Goal: Navigation & Orientation: Find specific page/section

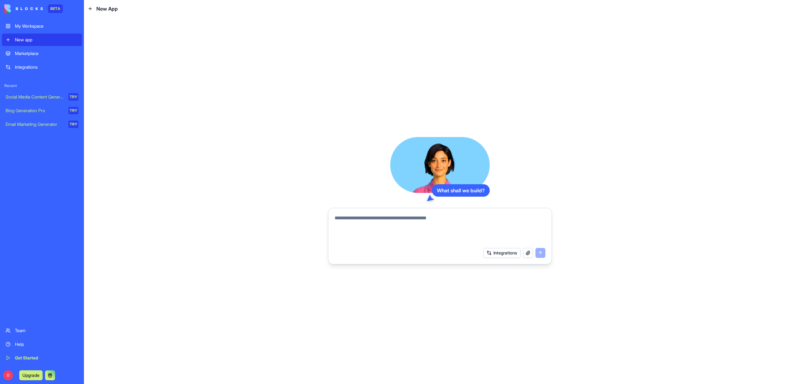
click at [36, 56] on div "Marketplace" at bounding box center [46, 53] width 63 height 6
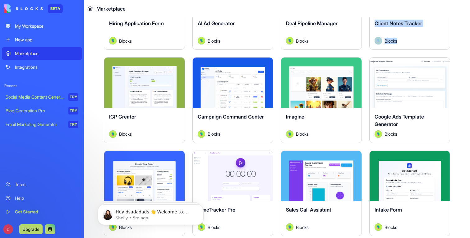
scroll to position [320, 0]
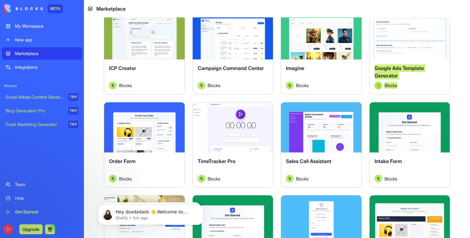
drag, startPoint x: 406, startPoint y: 36, endPoint x: 123, endPoint y: 0, distance: 285.8
click at [0, 0] on div "BETA My Workspace New app Marketplace Integrations Recent Social Media Content …" at bounding box center [235, 119] width 470 height 238
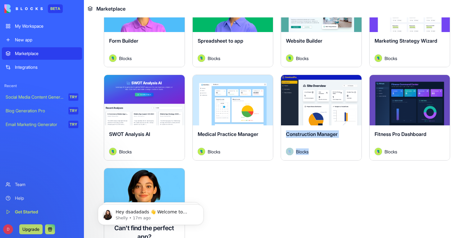
scroll to position [1525, 0]
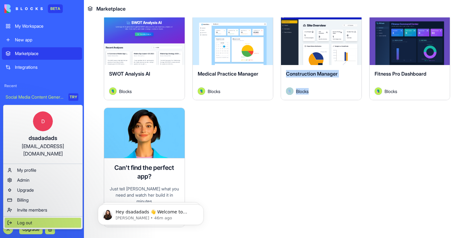
click at [28, 219] on span "Log out" at bounding box center [24, 222] width 15 height 6
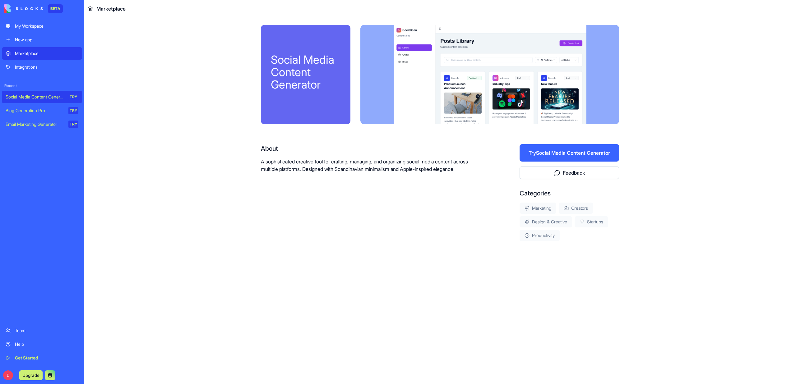
click at [526, 151] on button "Try Social Media Content Generator" at bounding box center [568, 152] width 99 height 17
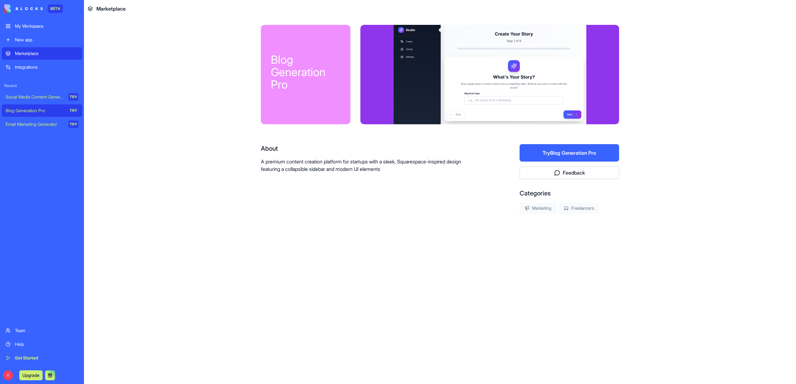
click at [564, 154] on button "Try Blog Generation Pro" at bounding box center [568, 152] width 99 height 17
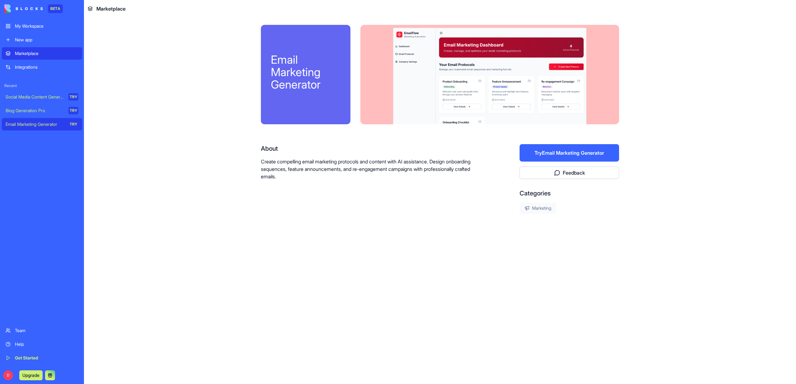
click at [598, 145] on button "Try Email Marketing Generator" at bounding box center [568, 152] width 99 height 17
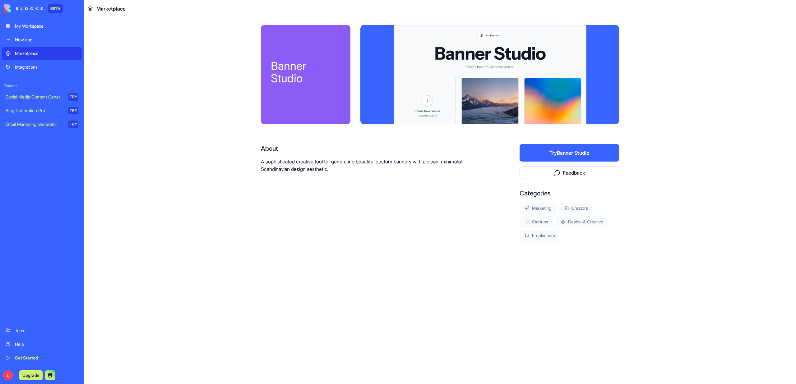
click at [564, 153] on button "Try Banner Studio" at bounding box center [568, 152] width 99 height 17
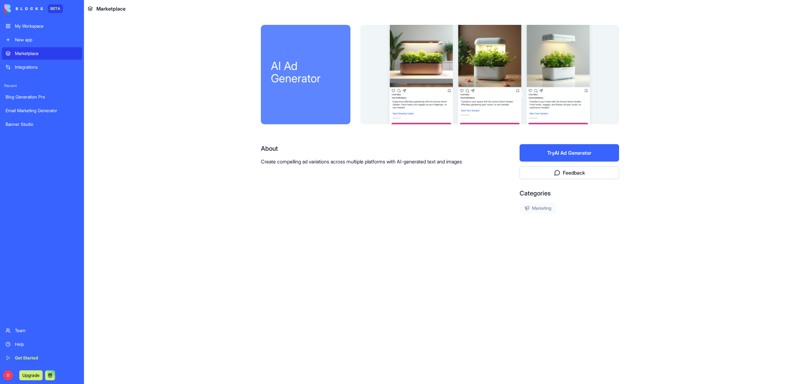
click at [570, 155] on button "Try AI Ad Generator" at bounding box center [568, 152] width 99 height 17
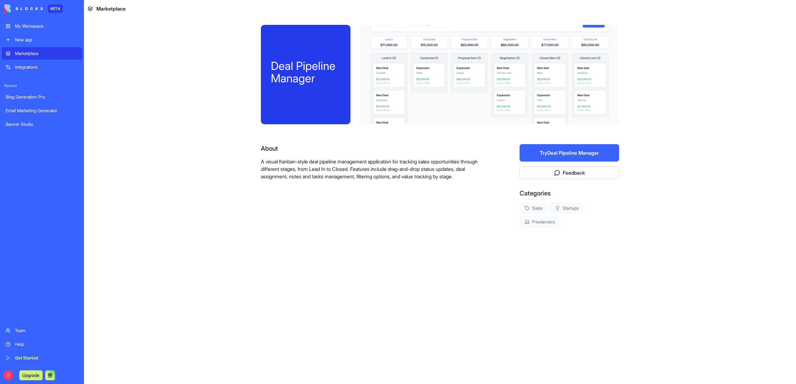
click at [570, 151] on button "Try Deal Pipeline Manager" at bounding box center [568, 152] width 99 height 17
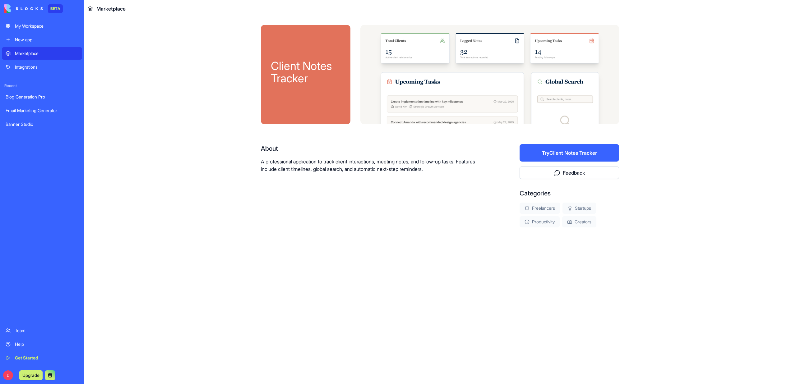
click at [566, 155] on button "Try Client Notes Tracker" at bounding box center [568, 152] width 99 height 17
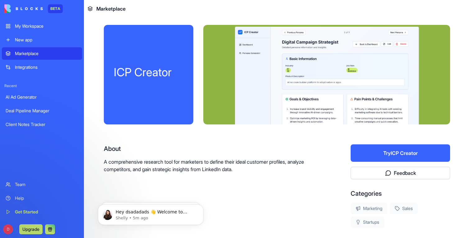
click at [389, 155] on button "Try ICP Creator" at bounding box center [400, 152] width 99 height 17
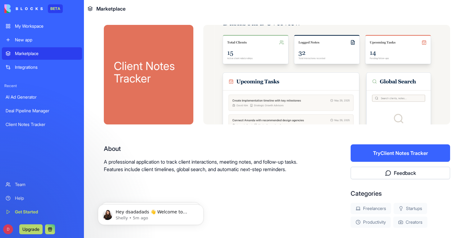
click at [380, 152] on button "Try Client Notes Tracker" at bounding box center [400, 152] width 99 height 17
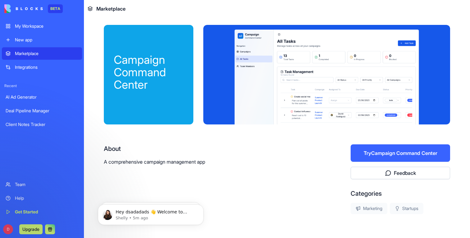
click at [393, 151] on button "Try Campaign Command Center" at bounding box center [400, 152] width 99 height 17
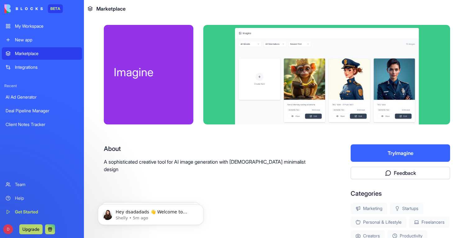
click at [409, 145] on button "Try Imagine" at bounding box center [400, 152] width 99 height 17
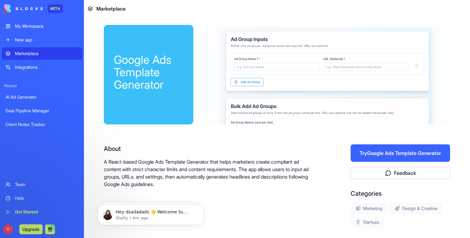
click at [396, 151] on button "Try Google Ads Template Generator" at bounding box center [400, 152] width 99 height 17
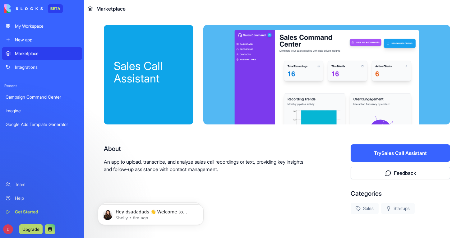
click at [365, 152] on button "Try Sales Call Assistant" at bounding box center [400, 152] width 99 height 17
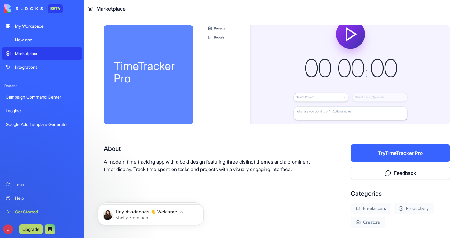
click at [393, 152] on button "Try TimeTracker Pro" at bounding box center [400, 152] width 99 height 17
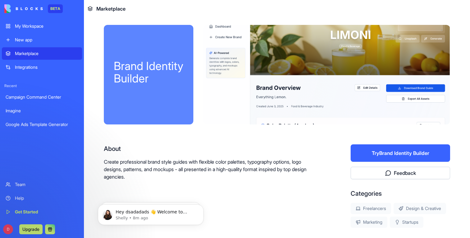
click at [392, 146] on button "Try Brand Identity Builder" at bounding box center [400, 152] width 99 height 17
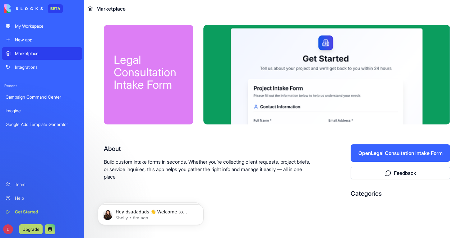
click at [385, 145] on button "Open Legal Consultation Intake Form" at bounding box center [400, 152] width 99 height 17
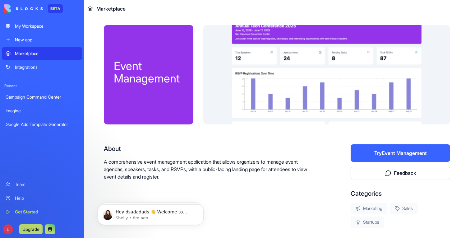
click at [394, 152] on button "Try Event Management" at bounding box center [400, 152] width 99 height 17
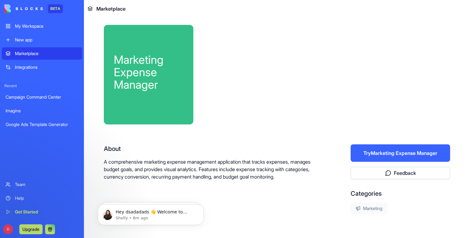
click at [380, 150] on button "Try Marketing Expense Manager" at bounding box center [400, 152] width 99 height 17
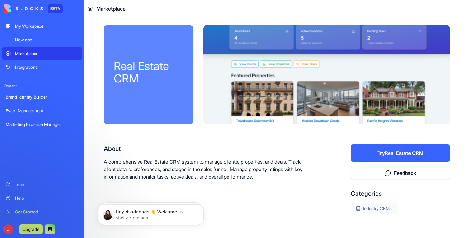
click at [382, 147] on button "Try Real Estate CRM" at bounding box center [400, 152] width 99 height 17
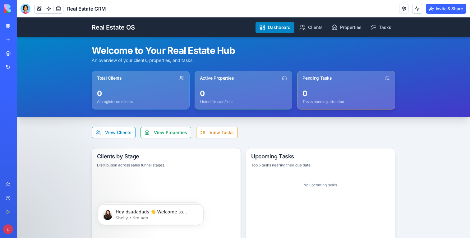
scroll to position [30, 0]
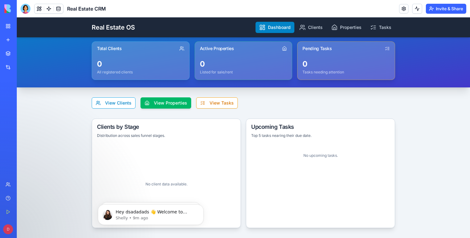
click at [177, 99] on button "View Properties" at bounding box center [165, 102] width 51 height 11
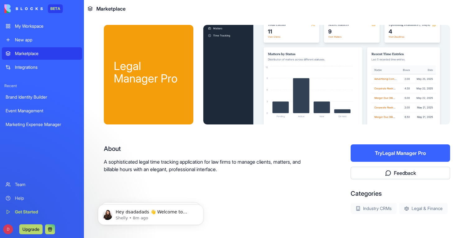
click at [371, 148] on button "Try Legal Manager Pro" at bounding box center [400, 152] width 99 height 17
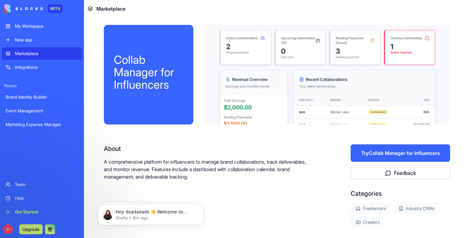
click at [393, 148] on button "Try Collab Manager for Influencers" at bounding box center [400, 152] width 99 height 17
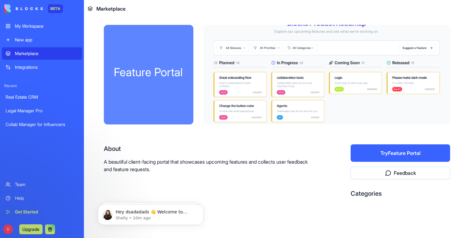
click at [384, 146] on button "Try Feature Portal" at bounding box center [400, 152] width 99 height 17
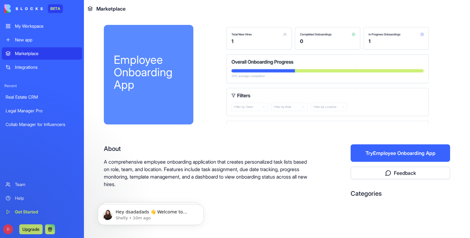
click at [361, 151] on button "Try Employee Onboarding App" at bounding box center [400, 152] width 99 height 17
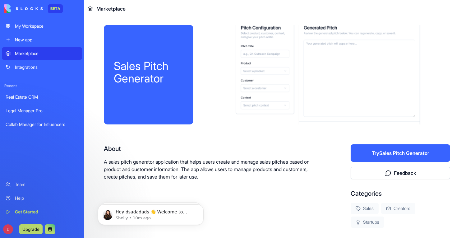
click at [411, 151] on button "Try Sales Pitch Generator" at bounding box center [400, 152] width 99 height 17
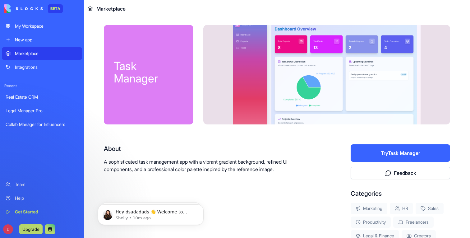
click at [395, 147] on button "Try Task Manager" at bounding box center [400, 152] width 99 height 17
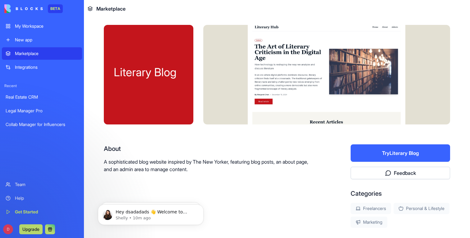
drag, startPoint x: 401, startPoint y: 173, endPoint x: 253, endPoint y: 167, distance: 147.7
click at [253, 167] on div "About A sophisticated blog website inspired by The New Yorker, featuring blog p…" at bounding box center [277, 185] width 346 height 83
click at [369, 151] on button "Try Literary Blog" at bounding box center [400, 152] width 99 height 17
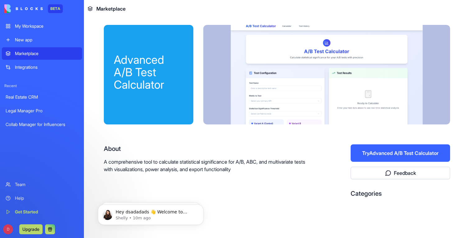
click at [374, 149] on button "Try Advanced A/B Test Calculator" at bounding box center [400, 152] width 99 height 17
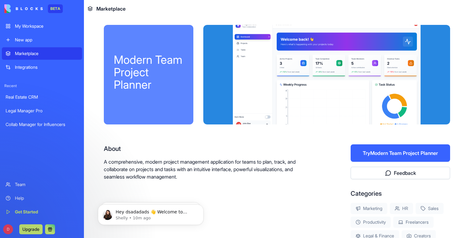
click at [403, 150] on button "Try Modern Team Project Planner" at bounding box center [400, 152] width 99 height 17
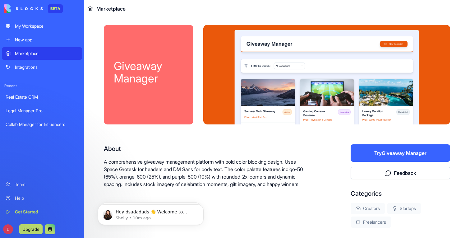
click at [386, 160] on button "Try Giveaway Manager" at bounding box center [400, 152] width 99 height 17
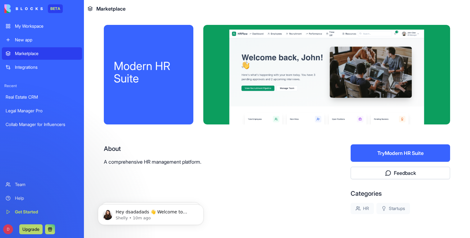
click at [404, 156] on button "Try Modern HR Suite" at bounding box center [400, 152] width 99 height 17
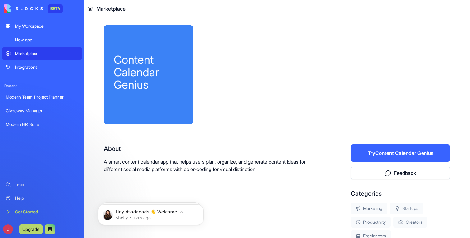
click at [379, 148] on button "Try Content Calendar Genius" at bounding box center [400, 152] width 99 height 17
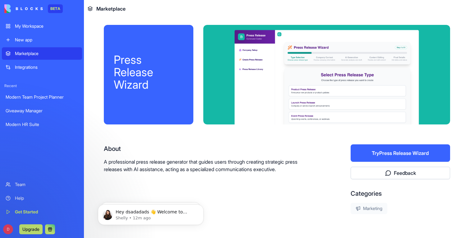
click at [380, 149] on button "Try Press Release Wizard" at bounding box center [400, 152] width 99 height 17
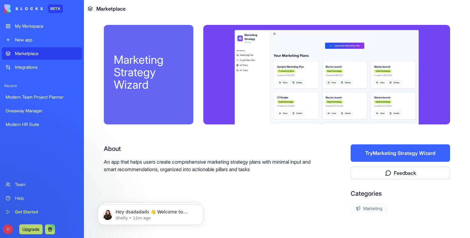
click at [398, 149] on button "Try Marketing Strategy Wizard" at bounding box center [400, 152] width 99 height 17
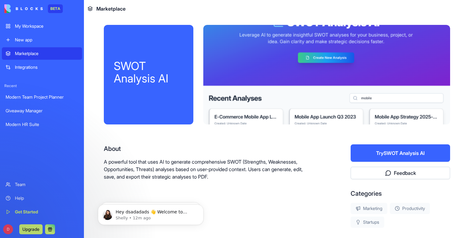
click at [412, 151] on button "Try SWOT Analysis AI" at bounding box center [400, 152] width 99 height 17
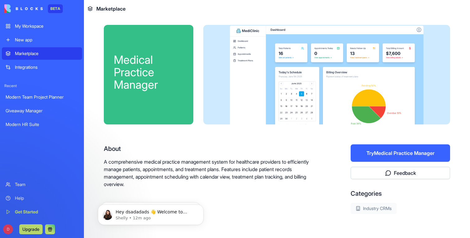
click at [388, 147] on button "Try Medical Practice Manager" at bounding box center [400, 152] width 99 height 17
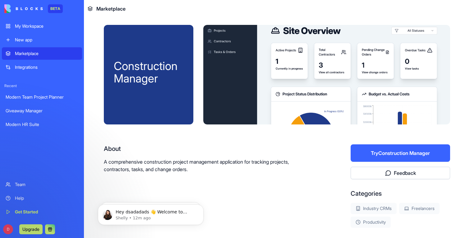
click at [384, 152] on button "Try Construction Manager" at bounding box center [400, 152] width 99 height 17
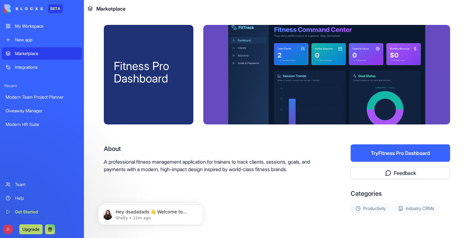
click at [379, 153] on button "Try Fitness Pro Dashboard" at bounding box center [400, 152] width 99 height 17
